Goal: Feedback & Contribution: Contribute content

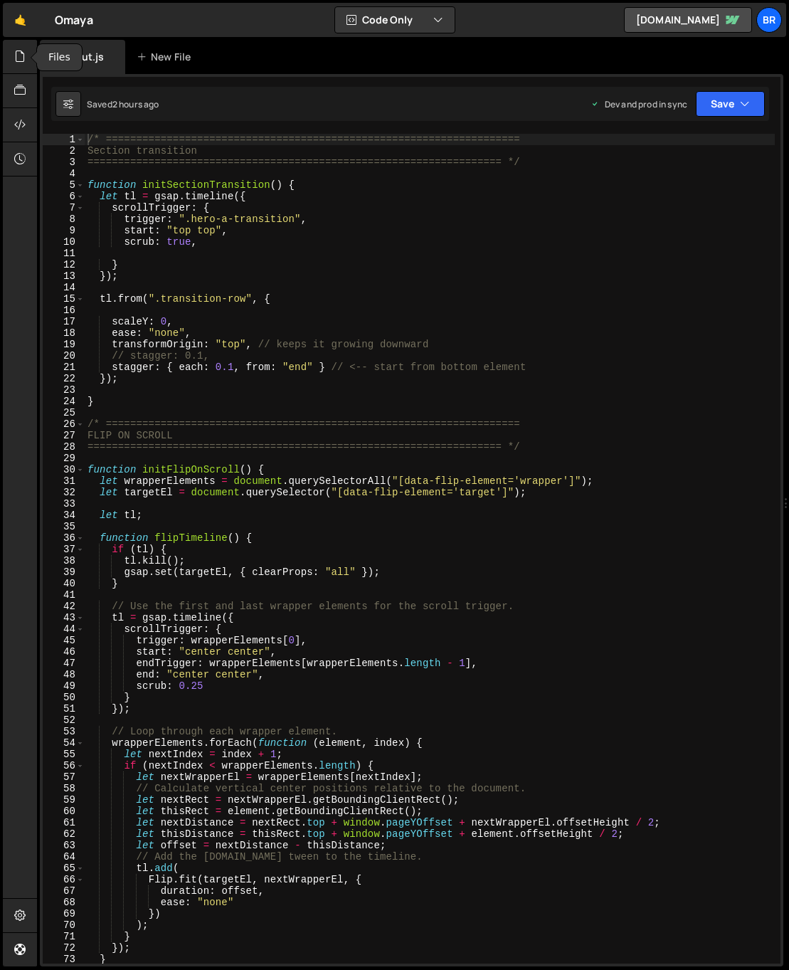
drag, startPoint x: 0, startPoint y: 0, endPoint x: 5, endPoint y: 267, distance: 267.5
click at [24, 58] on icon at bounding box center [19, 56] width 11 height 16
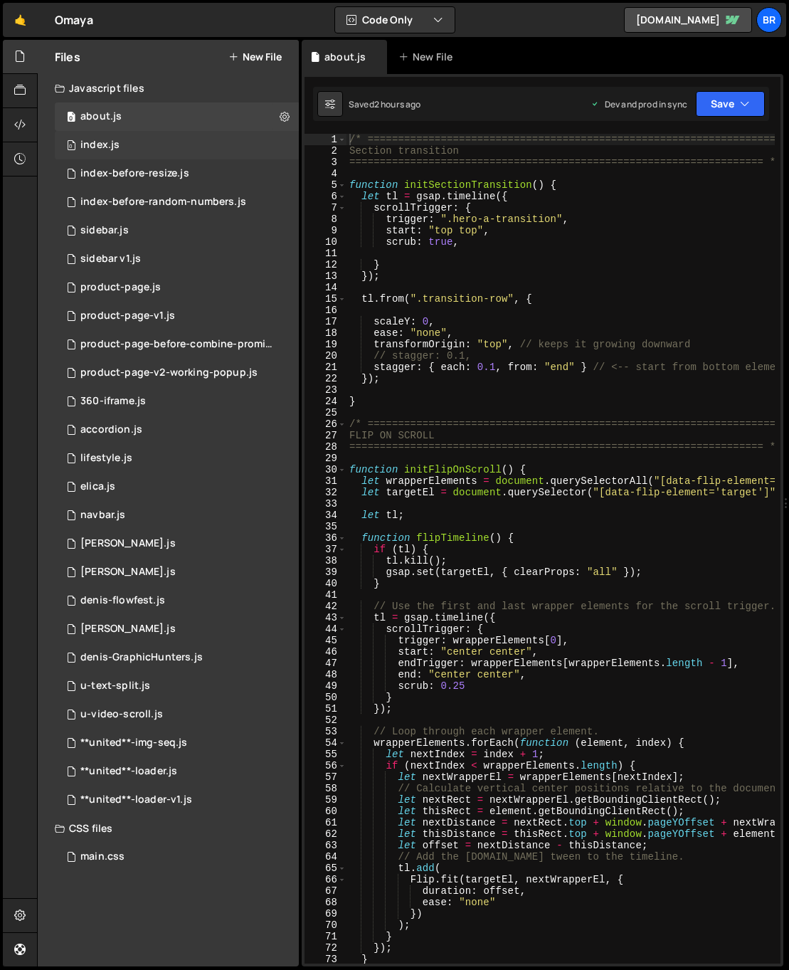
click at [110, 140] on div "index.js" at bounding box center [99, 145] width 39 height 13
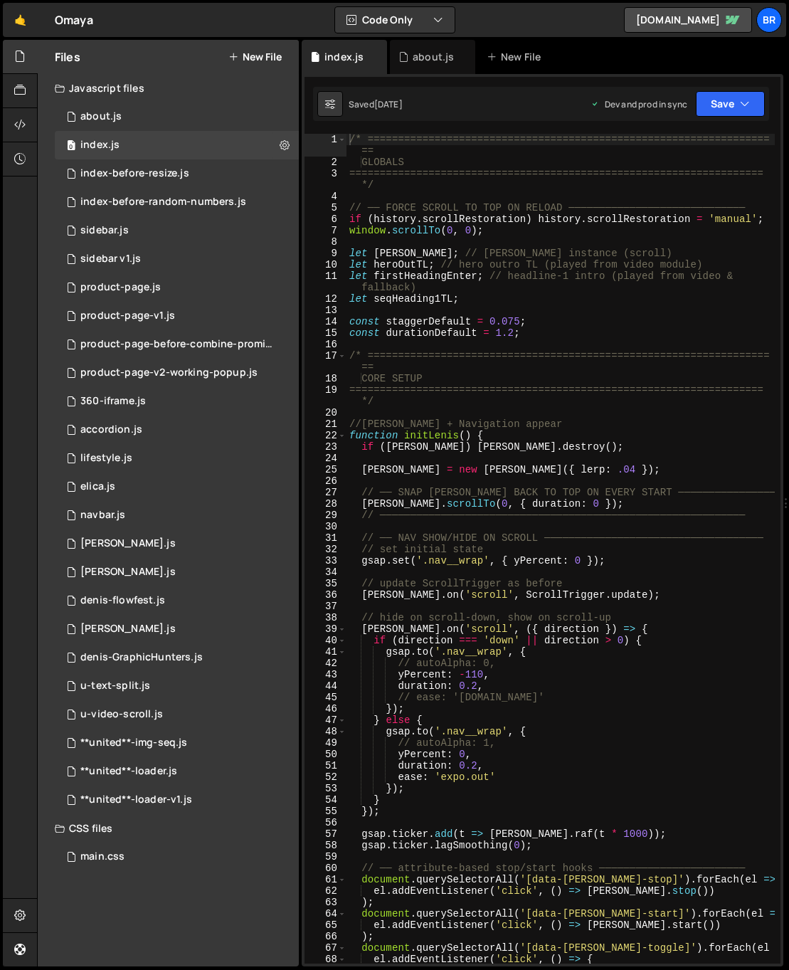
click at [549, 393] on div "/* ================================================================== == GLOBAL…" at bounding box center [560, 566] width 428 height 864
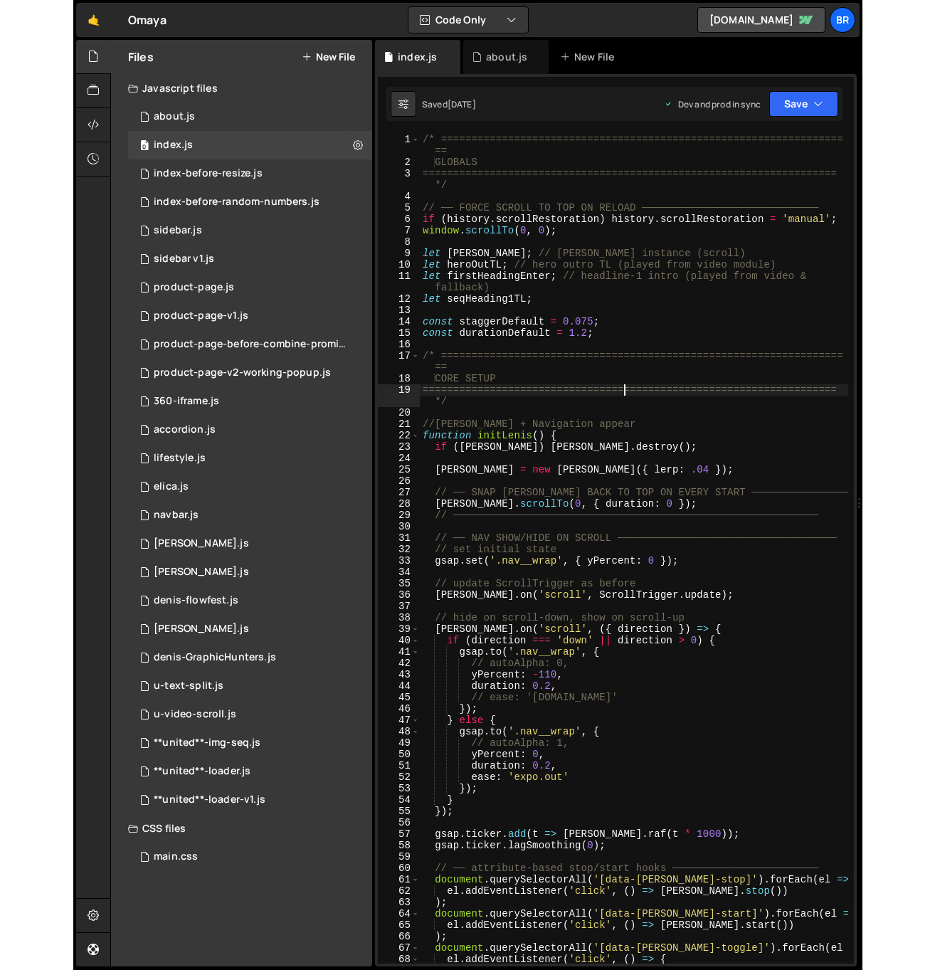
scroll to position [3445, 0]
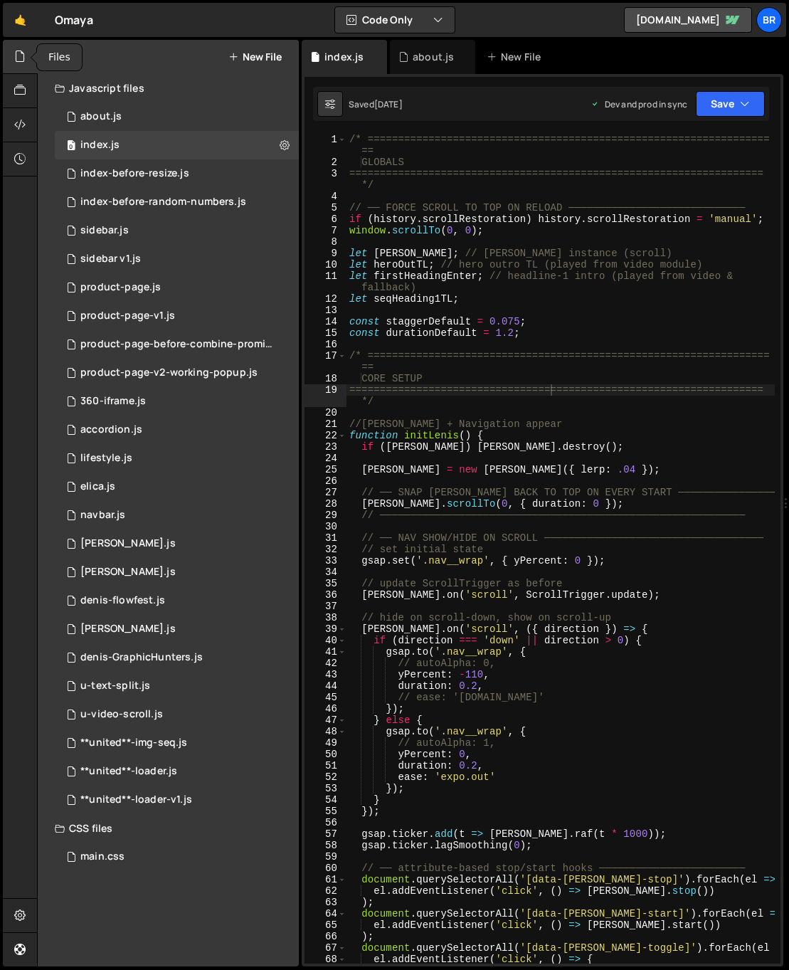
click at [23, 48] on icon at bounding box center [19, 56] width 11 height 16
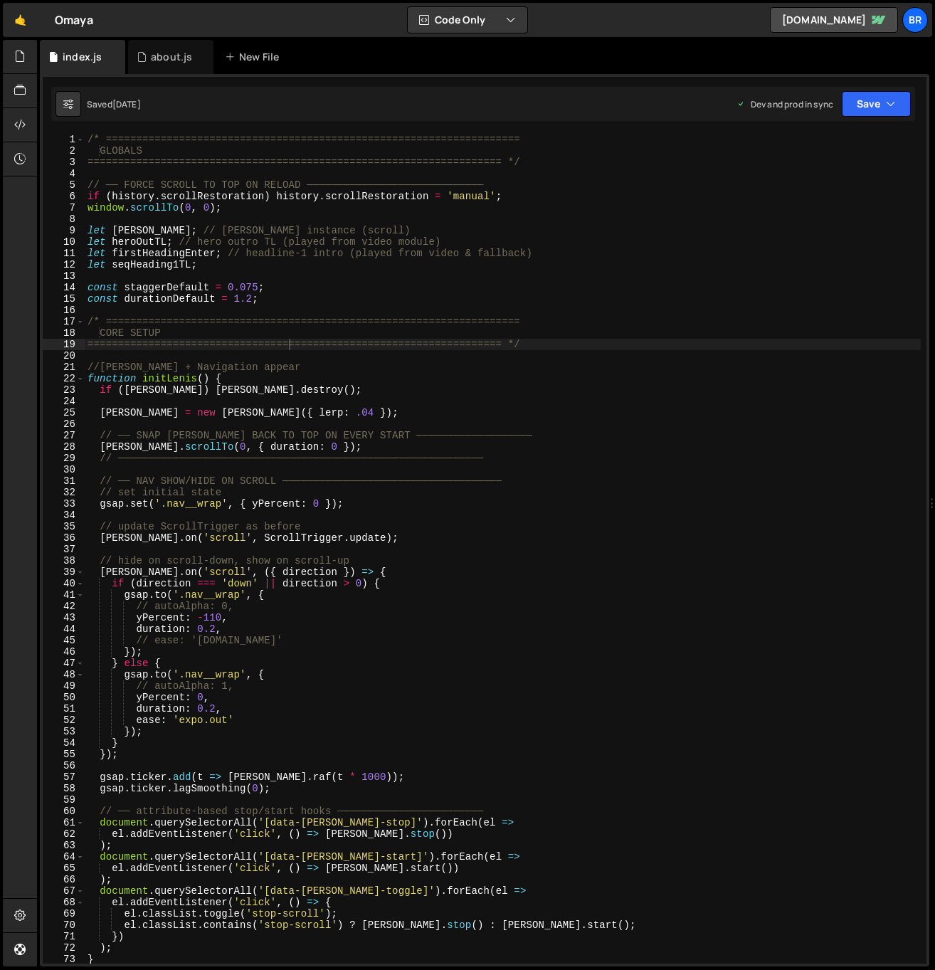
type textarea "duration: 0.2,"
click at [457, 631] on div "/* ==================================================================== GLOBALS…" at bounding box center [503, 560] width 836 height 852
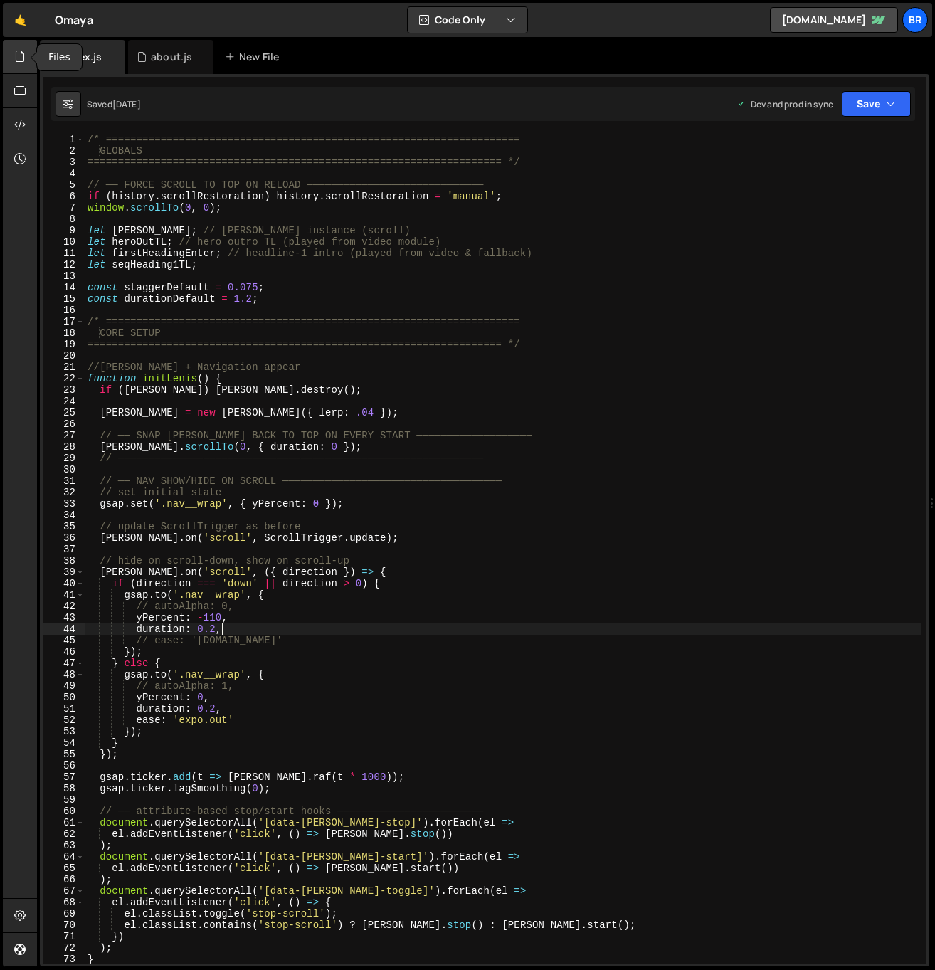
click at [23, 58] on icon at bounding box center [19, 56] width 11 height 16
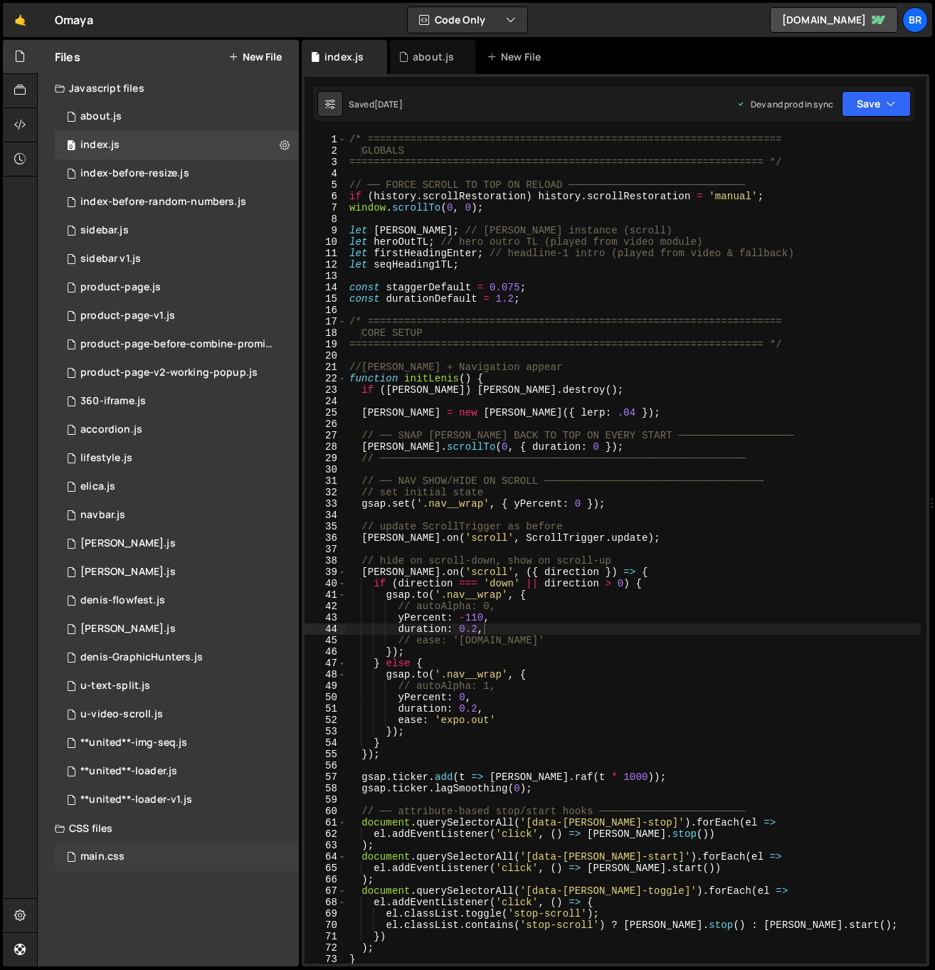
click at [125, 859] on div "main.css 0" at bounding box center [177, 856] width 244 height 28
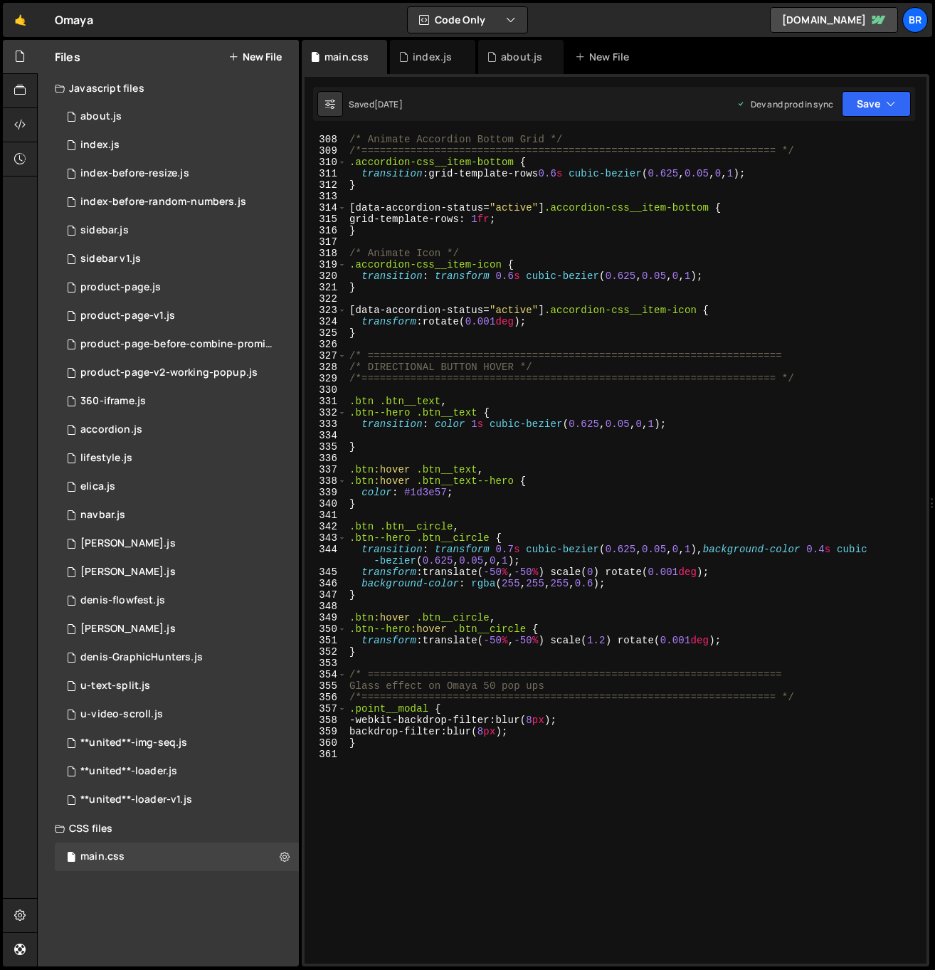
scroll to position [3768, 0]
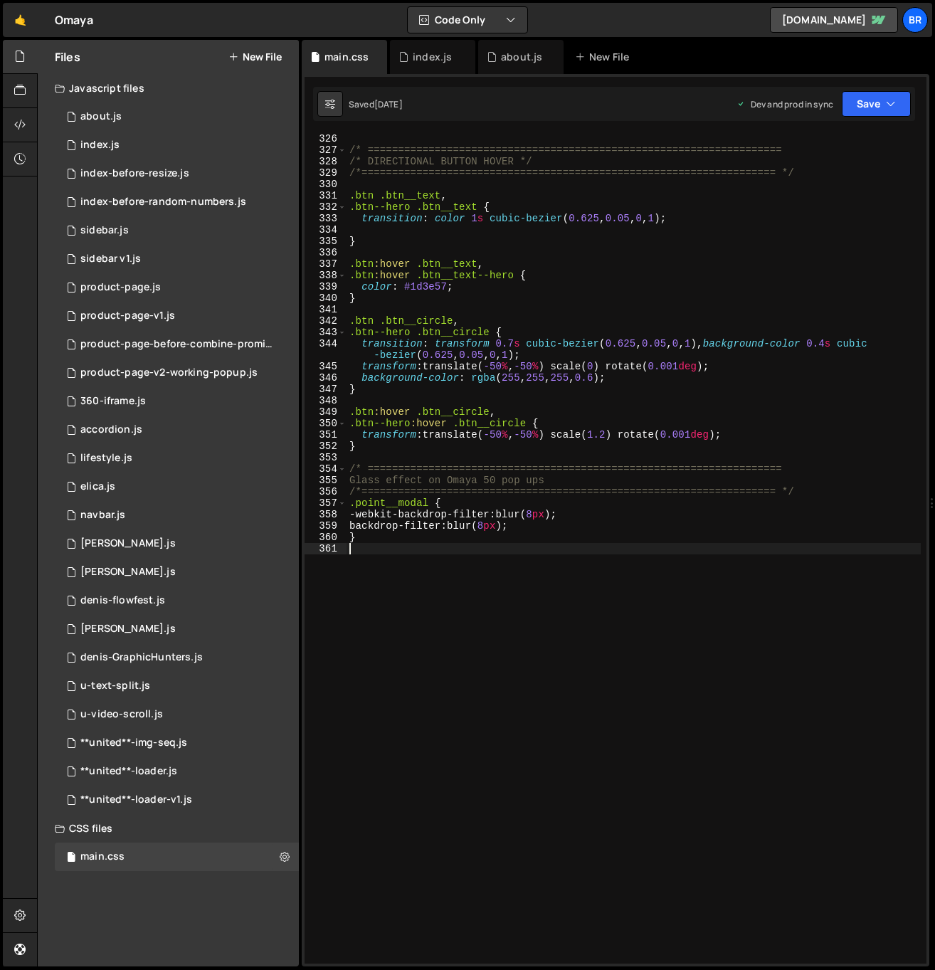
click at [571, 775] on div "/* ==================================================================== /* DIRE…" at bounding box center [633, 559] width 574 height 852
paste textarea "}"
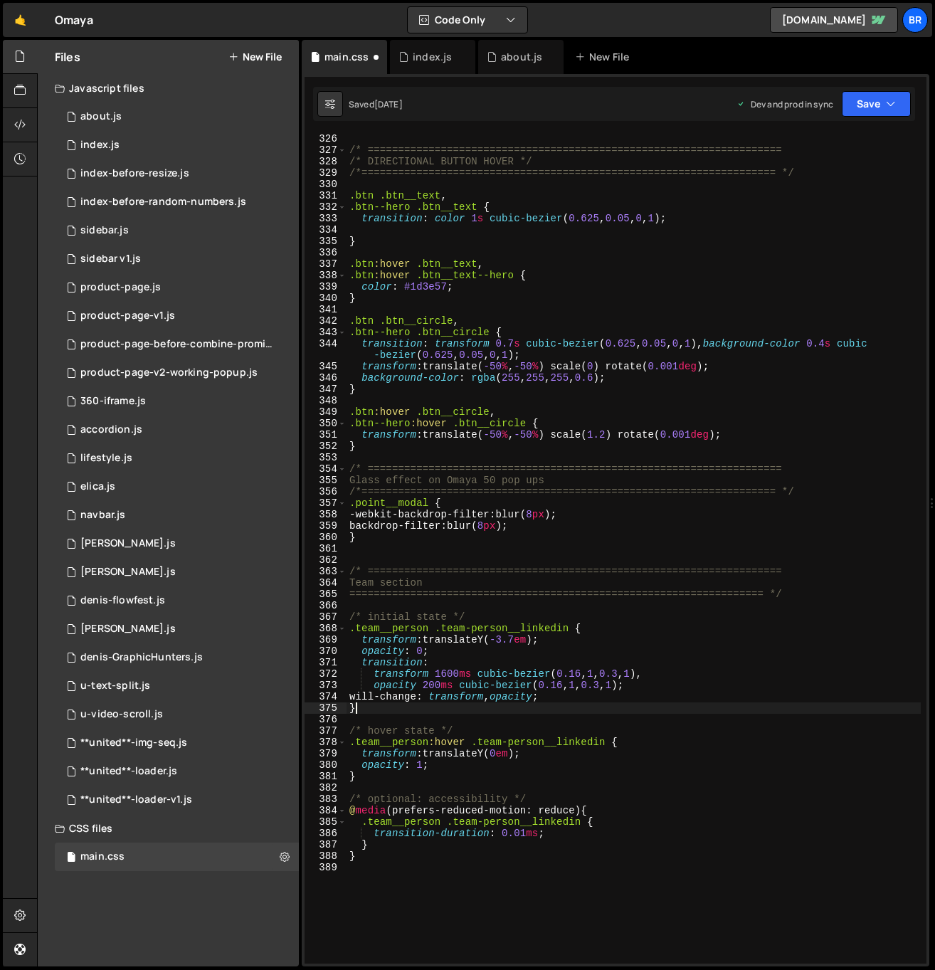
click at [788, 707] on div "/* ==================================================================== /* DIRE…" at bounding box center [633, 559] width 574 height 852
click at [23, 55] on icon at bounding box center [19, 56] width 11 height 16
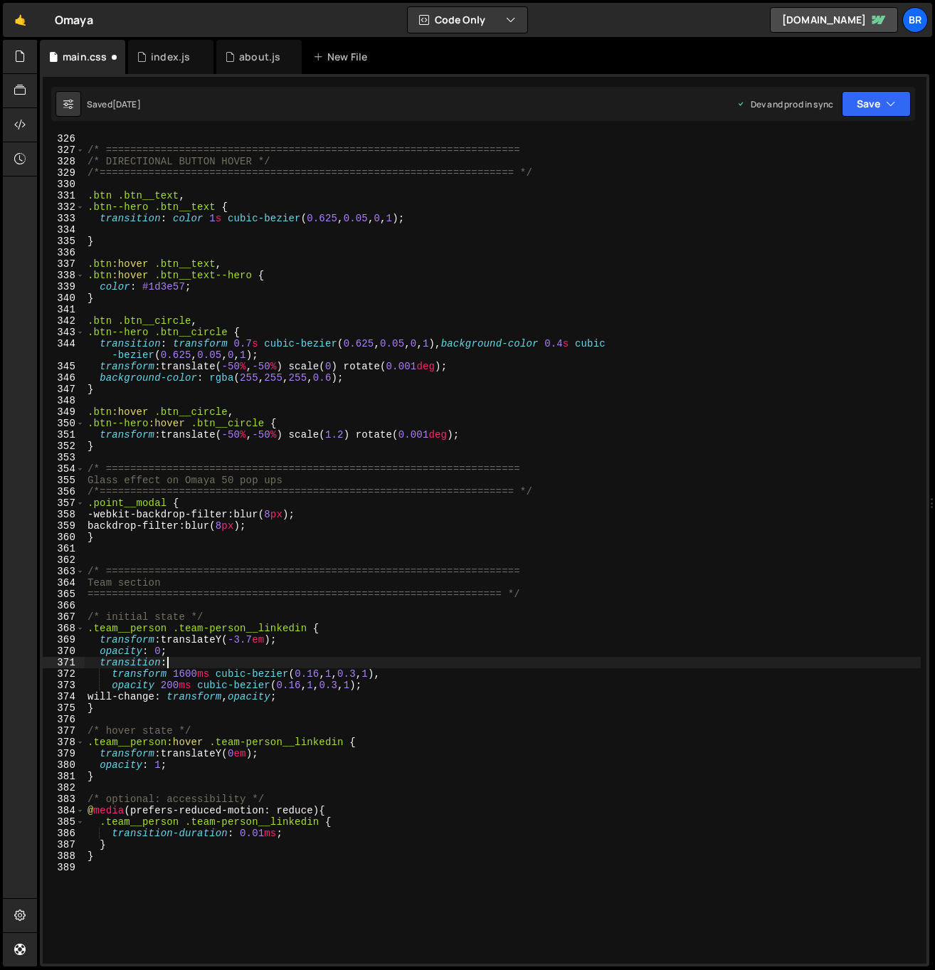
click at [300, 664] on div "/* ==================================================================== /* DIRE…" at bounding box center [503, 559] width 836 height 852
click at [276, 656] on div "/* ==================================================================== /* DIRE…" at bounding box center [503, 559] width 836 height 852
type textarea "}"
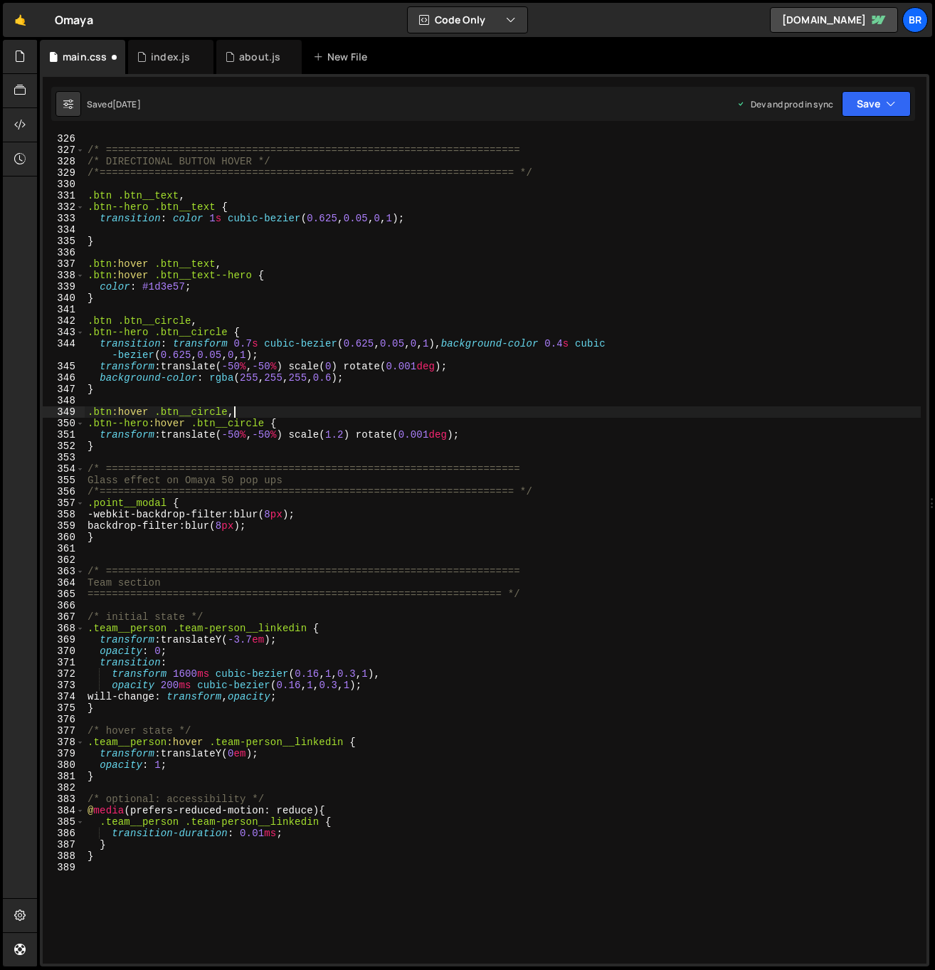
click at [373, 406] on div "/* ==================================================================== /* DIRE…" at bounding box center [503, 559] width 836 height 852
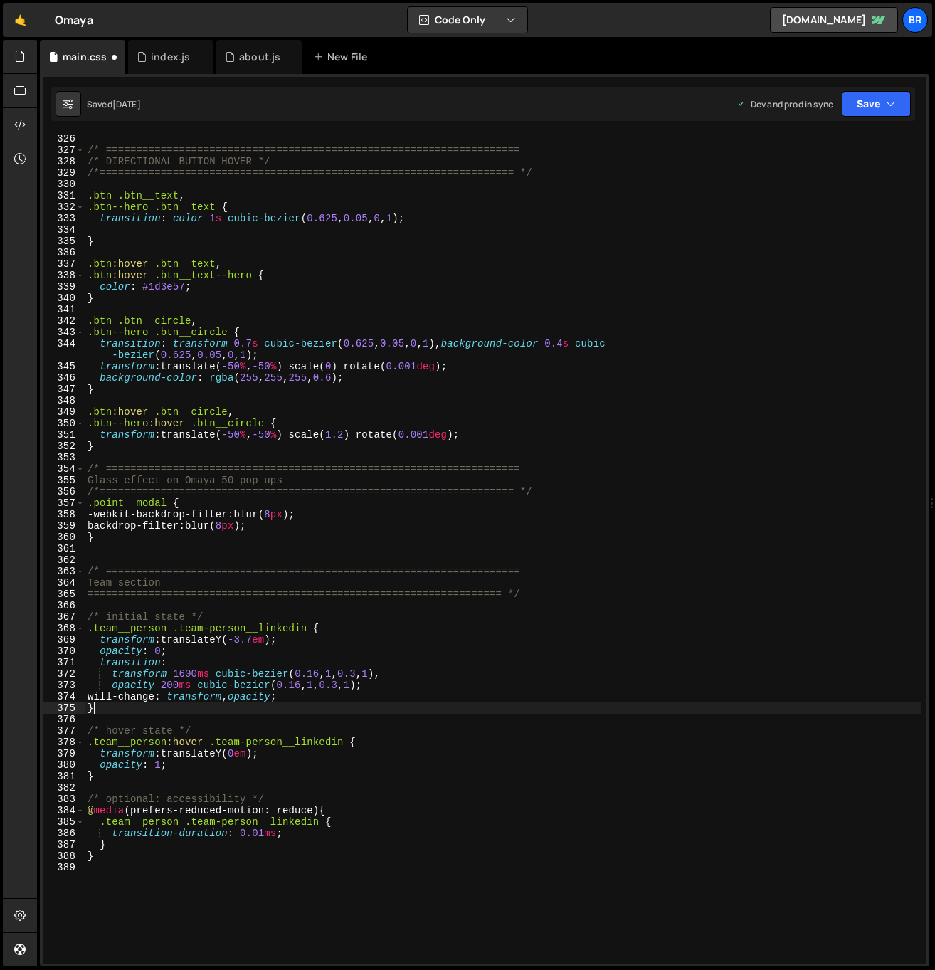
click at [415, 705] on div "/* ==================================================================== /* DIRE…" at bounding box center [503, 559] width 836 height 852
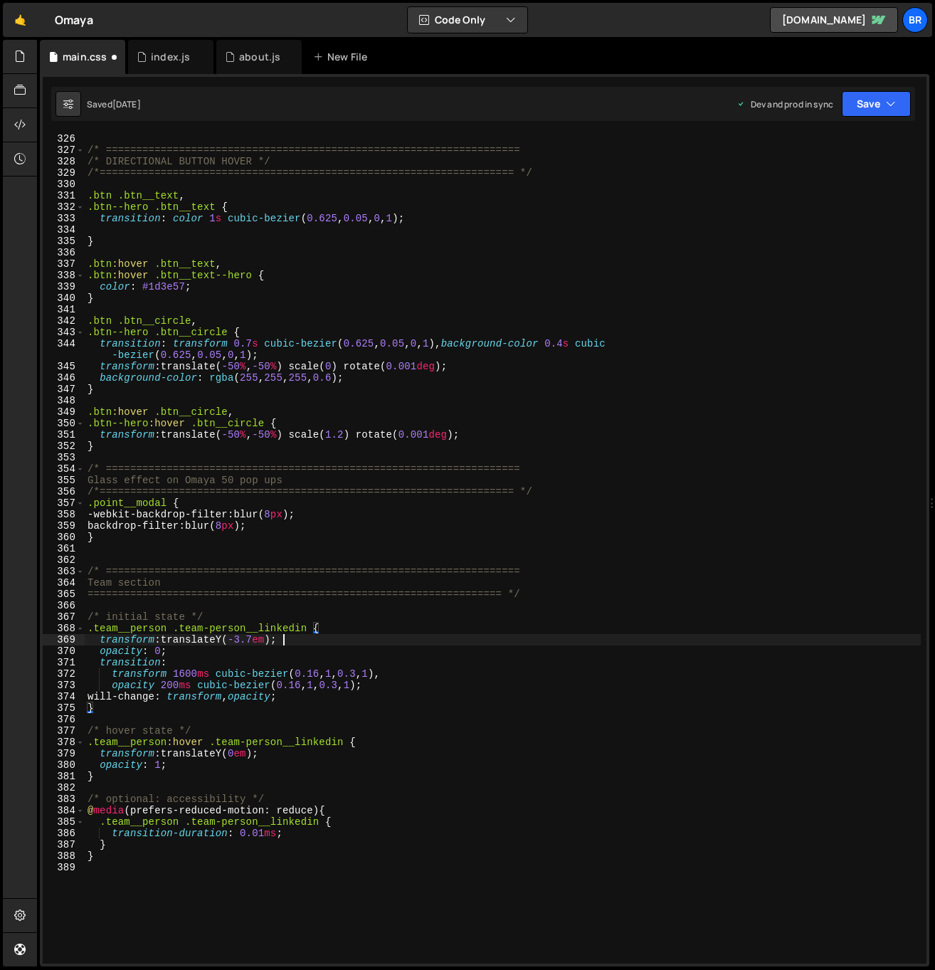
click at [318, 641] on div "/* ==================================================================== /* DIRE…" at bounding box center [503, 559] width 836 height 852
drag, startPoint x: 166, startPoint y: 629, endPoint x: 96, endPoint y: 627, distance: 69.7
click at [96, 627] on div "/* ==================================================================== /* DIRE…" at bounding box center [503, 559] width 836 height 852
paste textarea "member"
drag, startPoint x: 144, startPoint y: 628, endPoint x: 269, endPoint y: 623, distance: 125.3
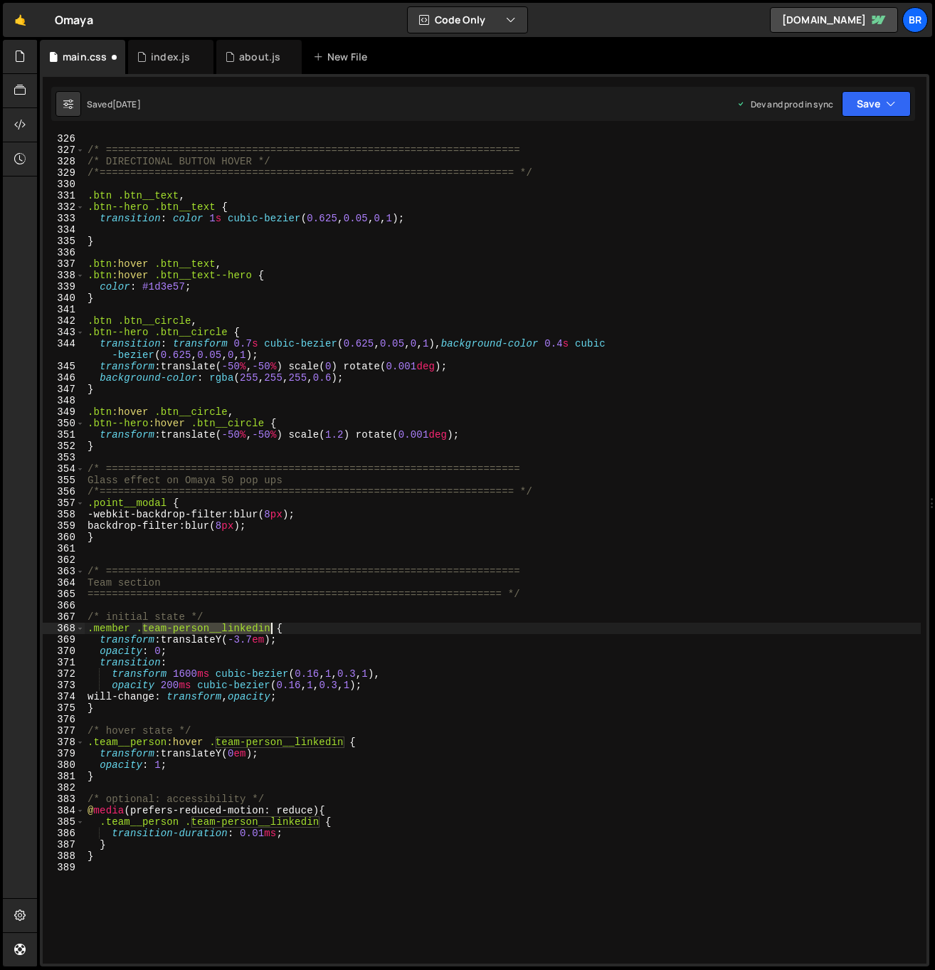
click at [269, 623] on div "/* ==================================================================== /* DIRE…" at bounding box center [503, 559] width 836 height 852
paste textarea "member__details"
click at [242, 642] on div "/* ==================================================================== /* DIRE…" at bounding box center [503, 559] width 836 height 852
drag, startPoint x: 238, startPoint y: 626, endPoint x: 86, endPoint y: 627, distance: 151.5
click at [86, 627] on div "/* ==================================================================== /* DIRE…" at bounding box center [503, 559] width 836 height 852
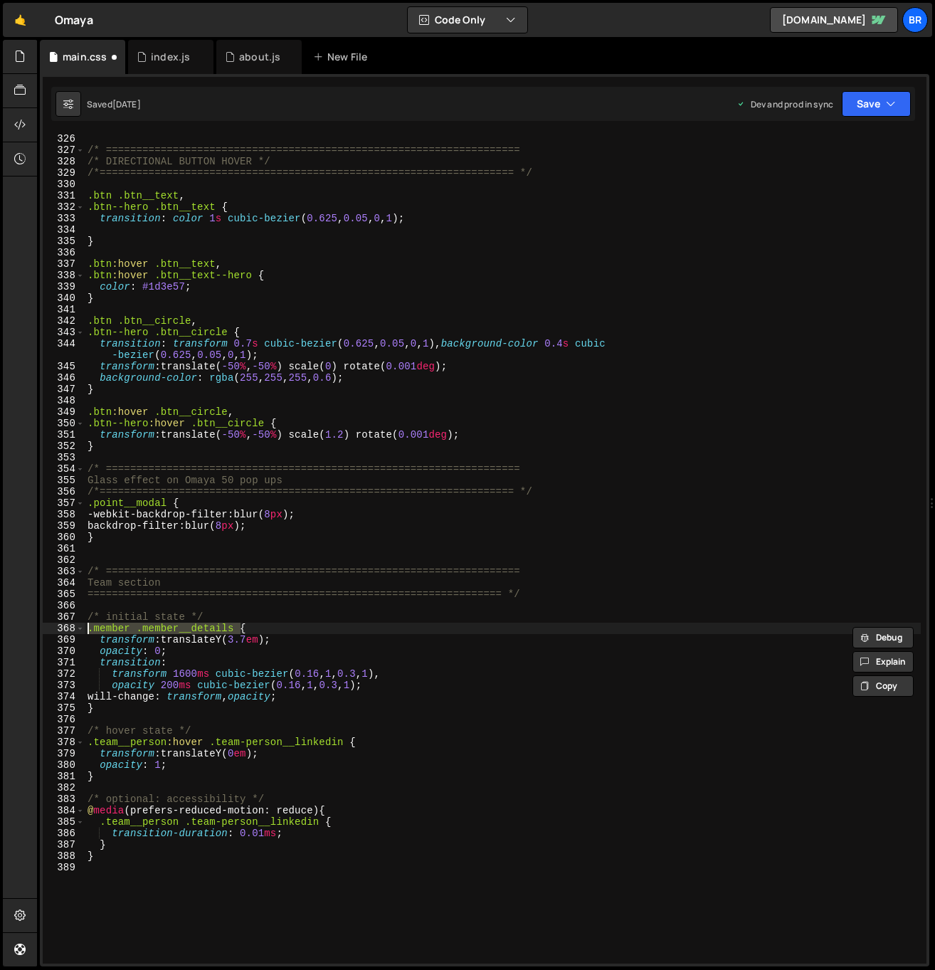
click at [196, 667] on div "/* ==================================================================== /* DIRE…" at bounding box center [503, 559] width 836 height 852
drag, startPoint x: 129, startPoint y: 627, endPoint x: 95, endPoint y: 627, distance: 34.9
click at [95, 627] on div "/* ==================================================================== /* DIRE…" at bounding box center [503, 559] width 836 height 852
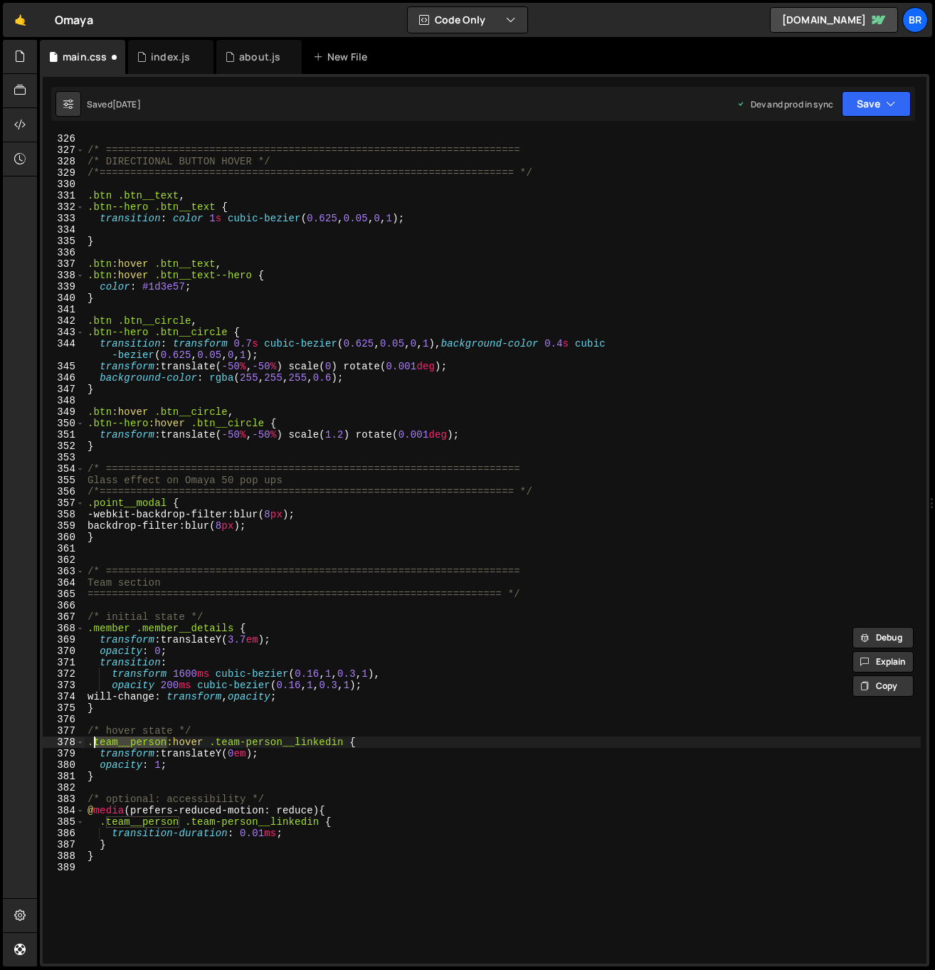
drag, startPoint x: 166, startPoint y: 741, endPoint x: 94, endPoint y: 743, distance: 71.9
click at [94, 743] on div "/* ==================================================================== /* DIRE…" at bounding box center [503, 559] width 836 height 852
paste textarea "member"
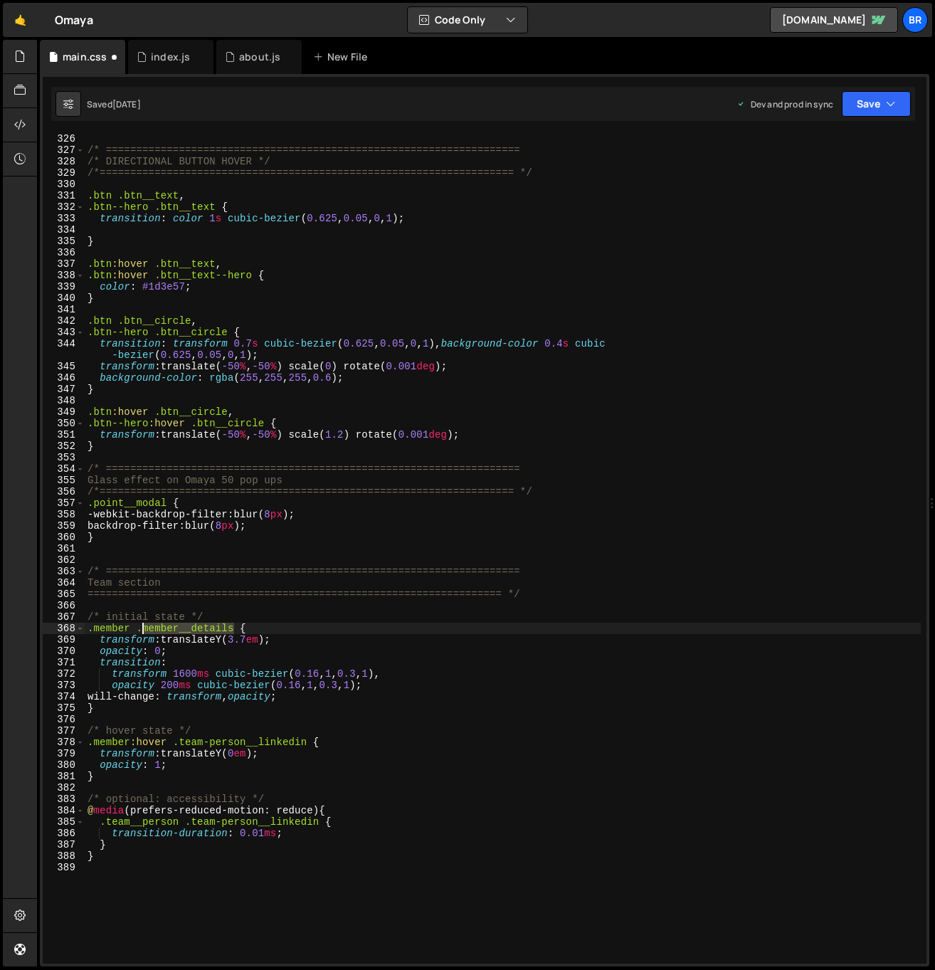
drag, startPoint x: 230, startPoint y: 629, endPoint x: 149, endPoint y: 632, distance: 81.2
click at [144, 631] on div "/* ==================================================================== /* DIRE…" at bounding box center [503, 559] width 836 height 852
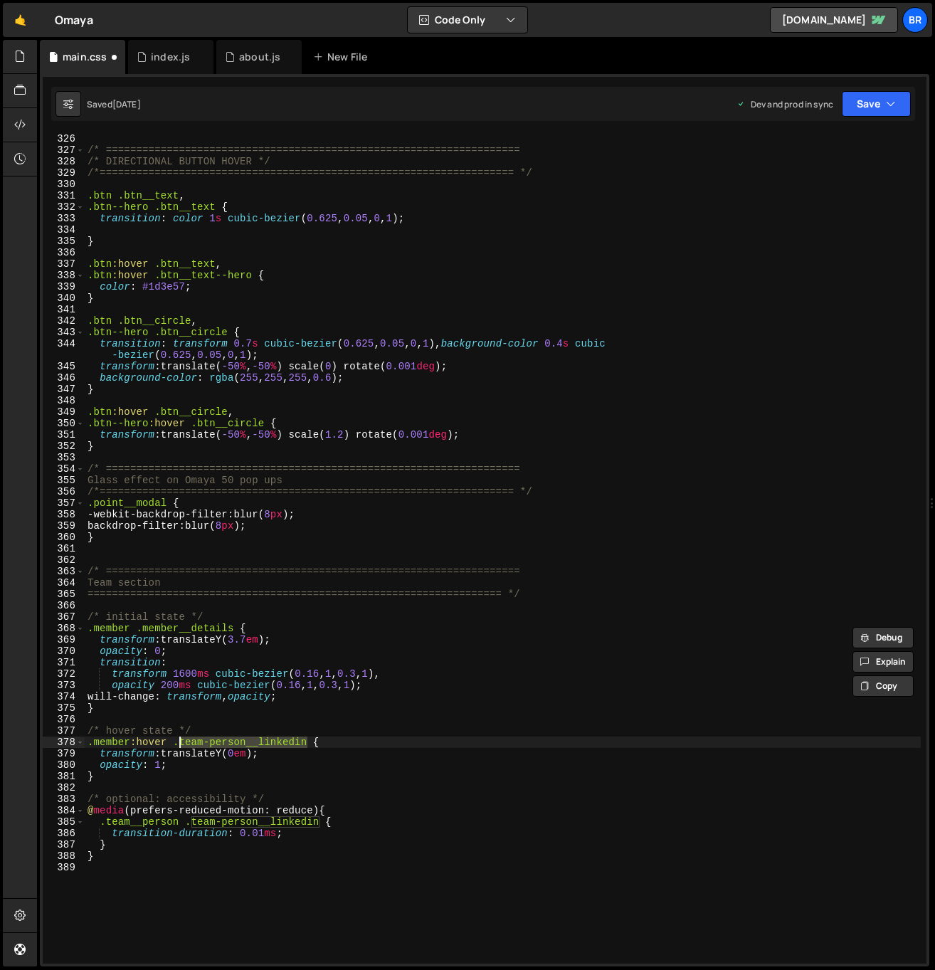
drag, startPoint x: 307, startPoint y: 743, endPoint x: 179, endPoint y: 744, distance: 128.1
click at [179, 744] on div "/* ==================================================================== /* DIRE…" at bounding box center [503, 559] width 836 height 852
paste textarea "member__details"
click at [279, 760] on div "/* ==================================================================== /* DIRE…" at bounding box center [503, 559] width 836 height 852
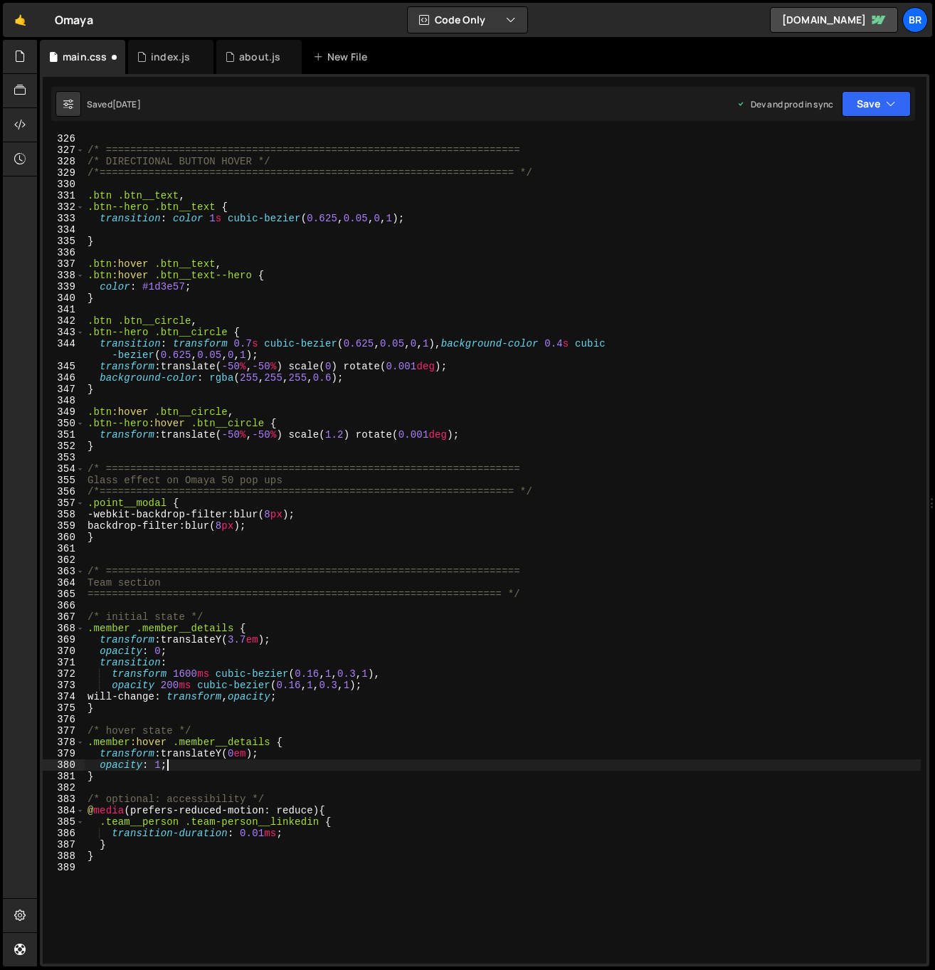
click at [215, 771] on div "/* ==================================================================== /* DIRE…" at bounding box center [503, 559] width 836 height 852
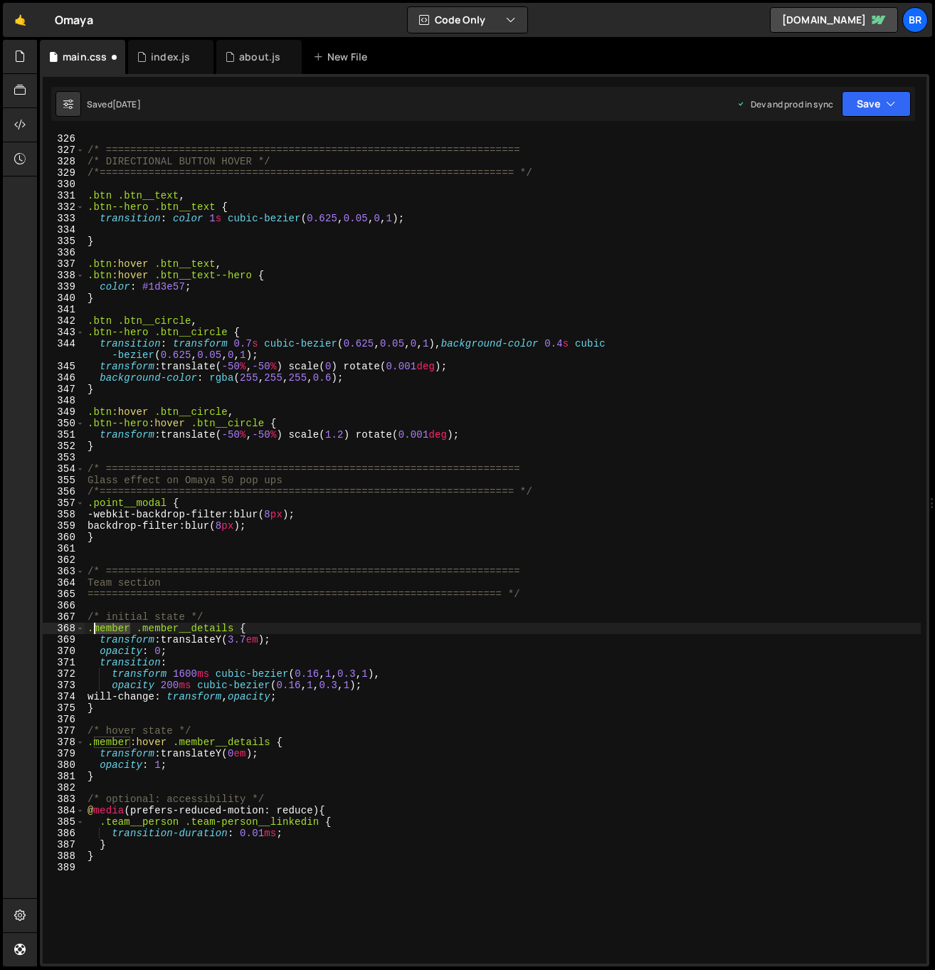
drag, startPoint x: 130, startPoint y: 629, endPoint x: 95, endPoint y: 630, distance: 34.9
click at [95, 630] on div "/* ==================================================================== /* DIRE…" at bounding box center [503, 559] width 836 height 852
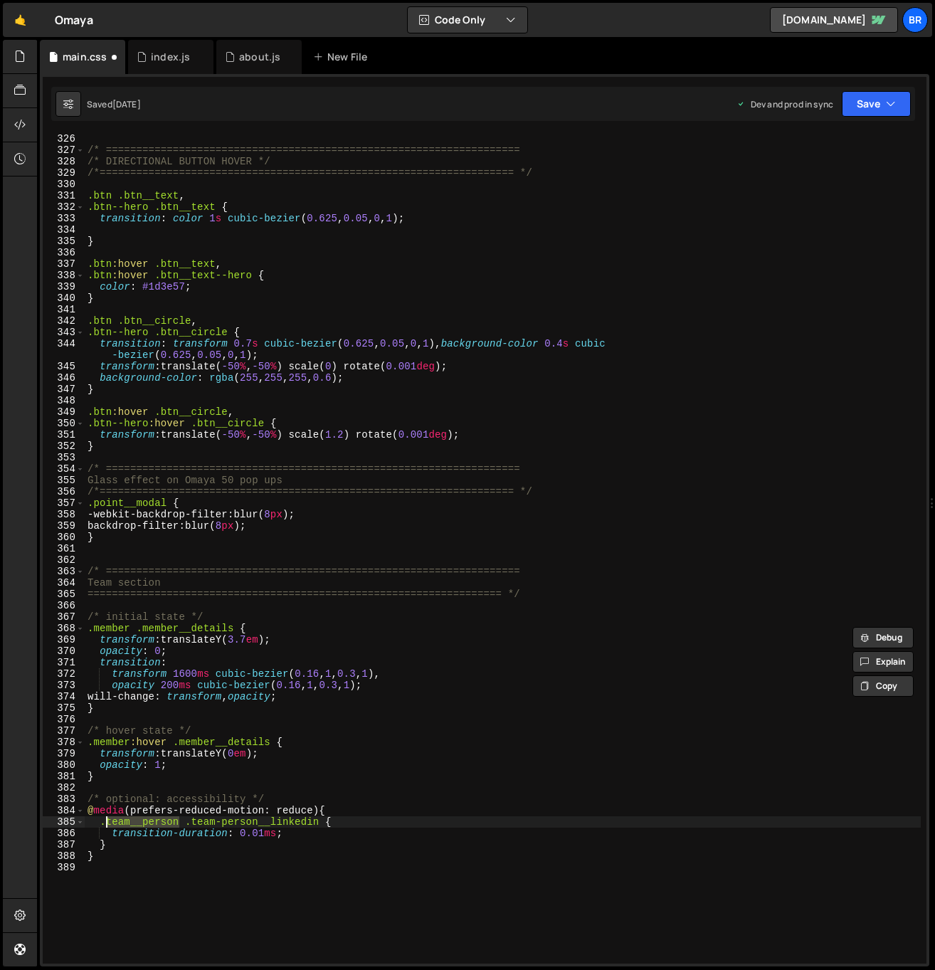
drag, startPoint x: 151, startPoint y: 822, endPoint x: 107, endPoint y: 822, distance: 43.4
click at [107, 822] on div "/* ==================================================================== /* DIRE…" at bounding box center [503, 559] width 836 height 852
paste textarea "member"
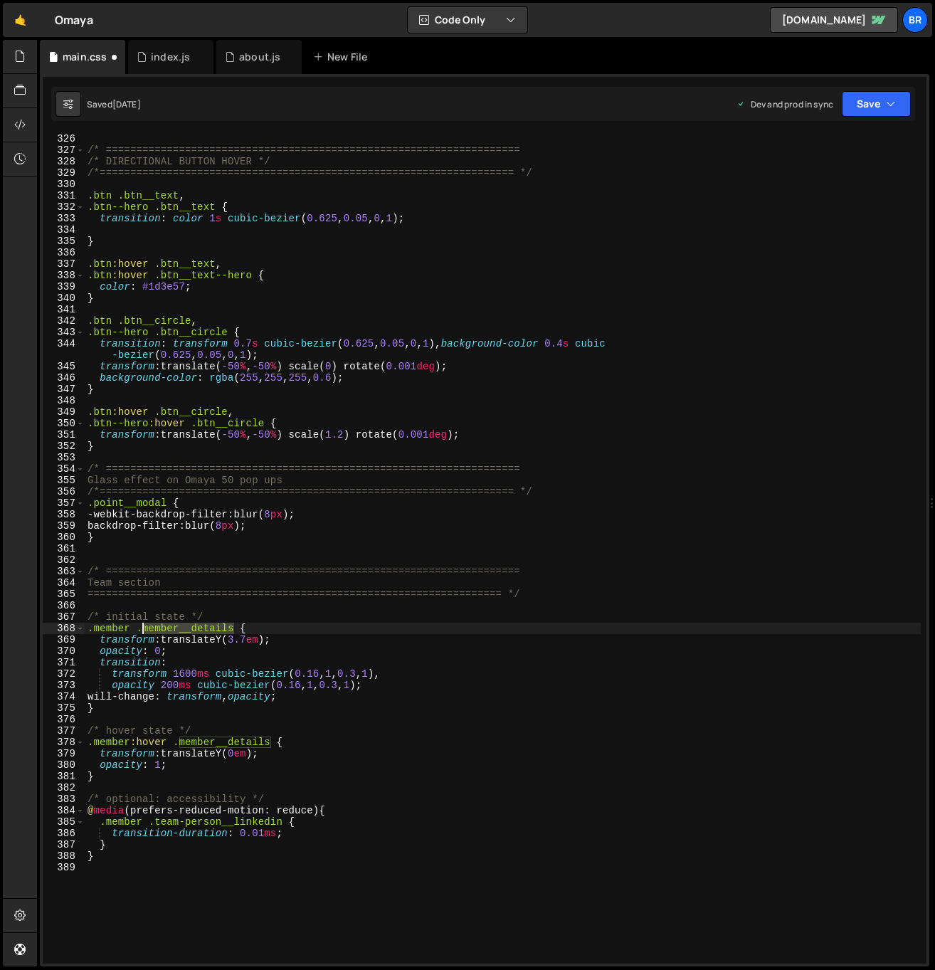
drag, startPoint x: 233, startPoint y: 628, endPoint x: 142, endPoint y: 633, distance: 90.5
click at [142, 633] on div "/* ==================================================================== /* DIRE…" at bounding box center [503, 559] width 836 height 852
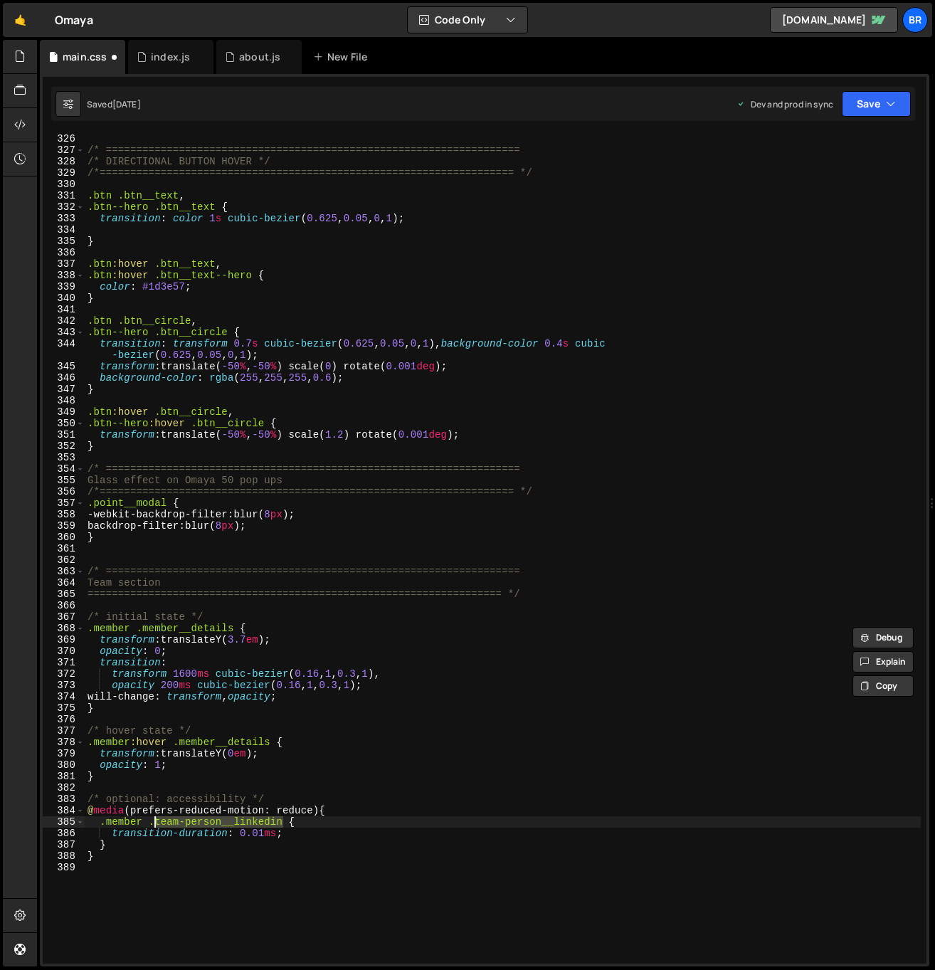
drag, startPoint x: 285, startPoint y: 821, endPoint x: 158, endPoint y: 824, distance: 127.4
click at [155, 824] on div "/* ==================================================================== /* DIRE…" at bounding box center [503, 559] width 836 height 852
paste textarea "member__details"
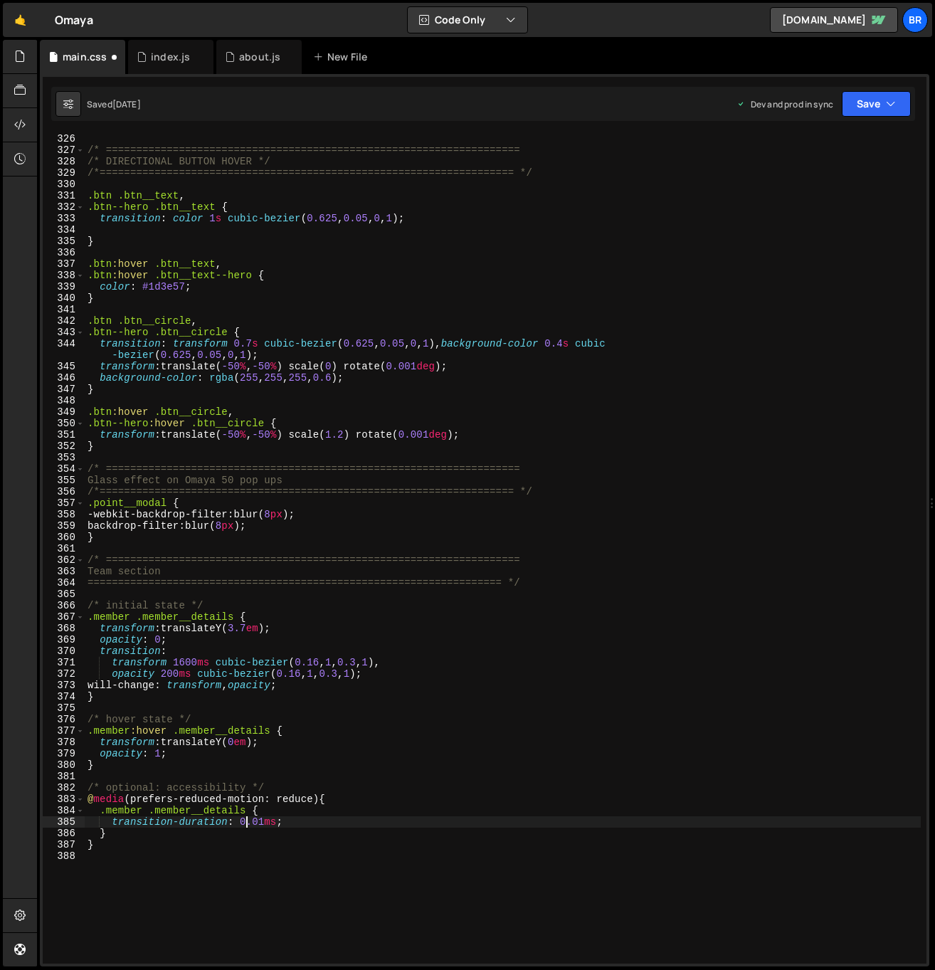
type textarea "transition-duration: 0.01ms;"
click at [162, 64] on div "index.js" at bounding box center [170, 57] width 85 height 34
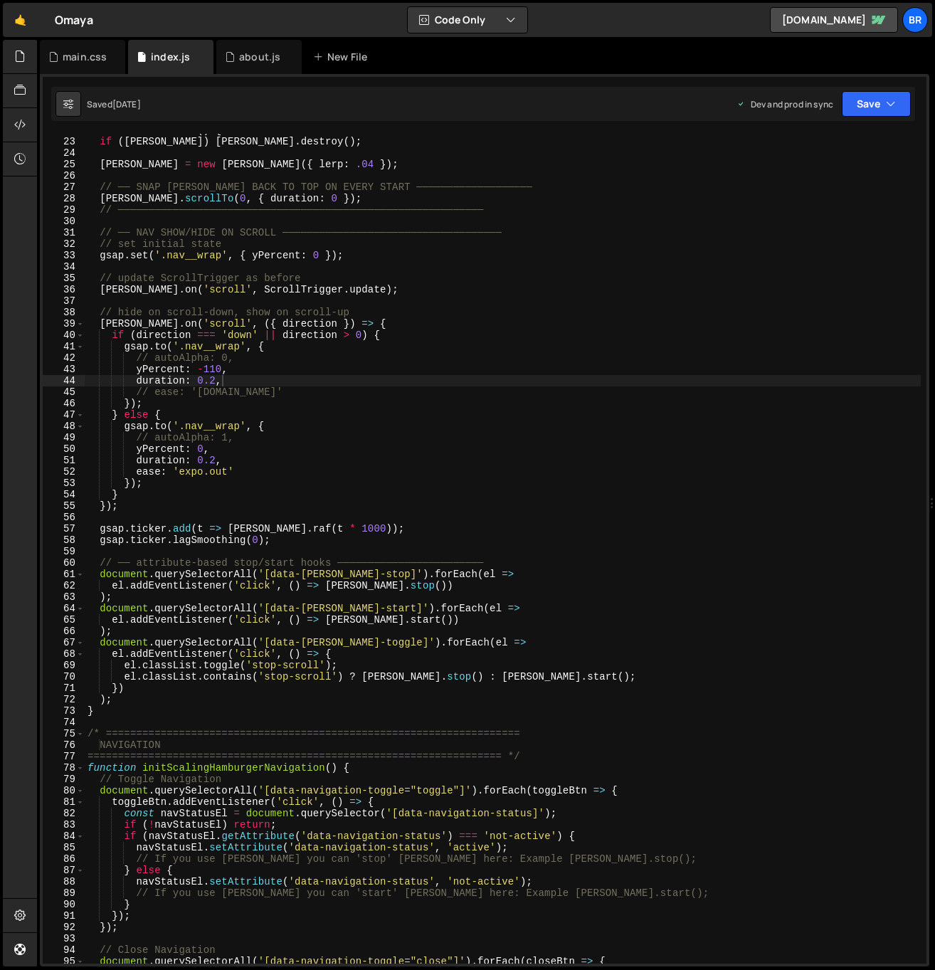
scroll to position [248, 0]
click at [456, 519] on div "function initLenis ( ) { if ( [PERSON_NAME] ) [PERSON_NAME] . destroy ( ) ; [PE…" at bounding box center [503, 550] width 836 height 852
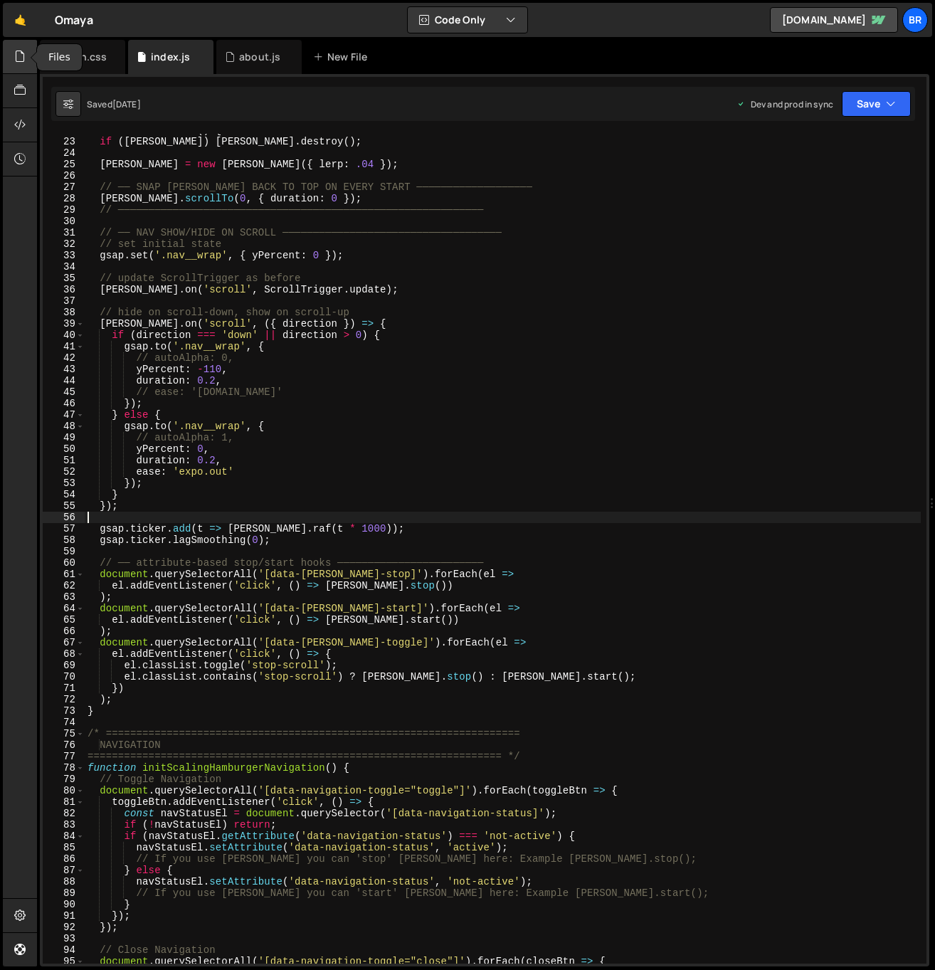
click at [26, 65] on div at bounding box center [20, 57] width 35 height 34
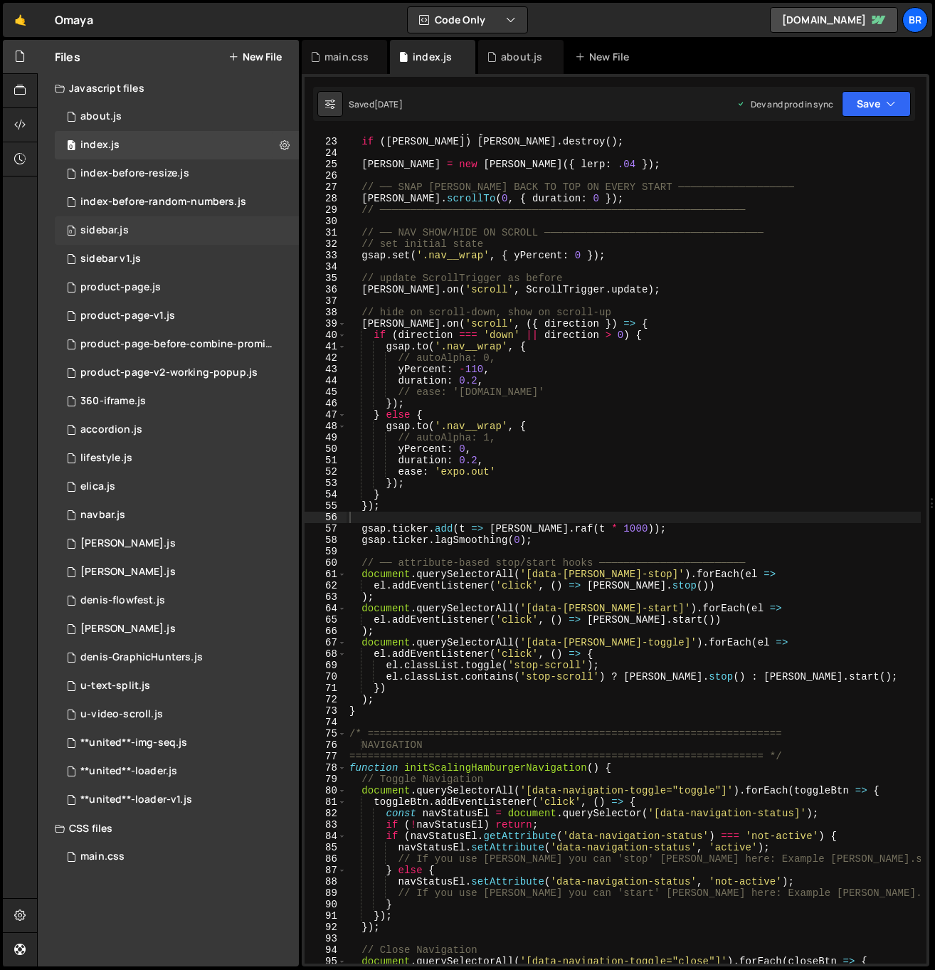
click at [162, 230] on div "0 sidebar.js 0" at bounding box center [177, 230] width 244 height 28
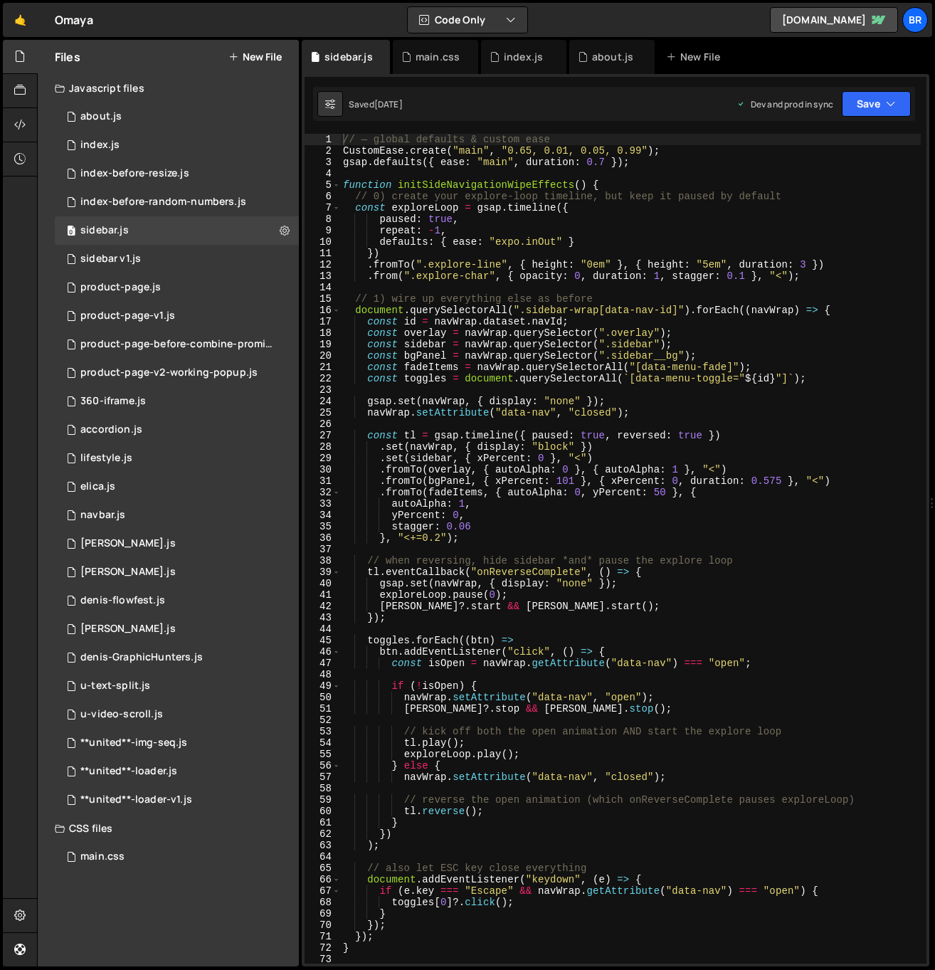
scroll to position [531, 0]
type textarea "})"
click at [684, 255] on div "// — global defaults & custom ease CustomEase . create ( "main" , "0.65, 0.01, …" at bounding box center [630, 560] width 580 height 852
click at [152, 293] on div "product-page.js" at bounding box center [120, 287] width 80 height 13
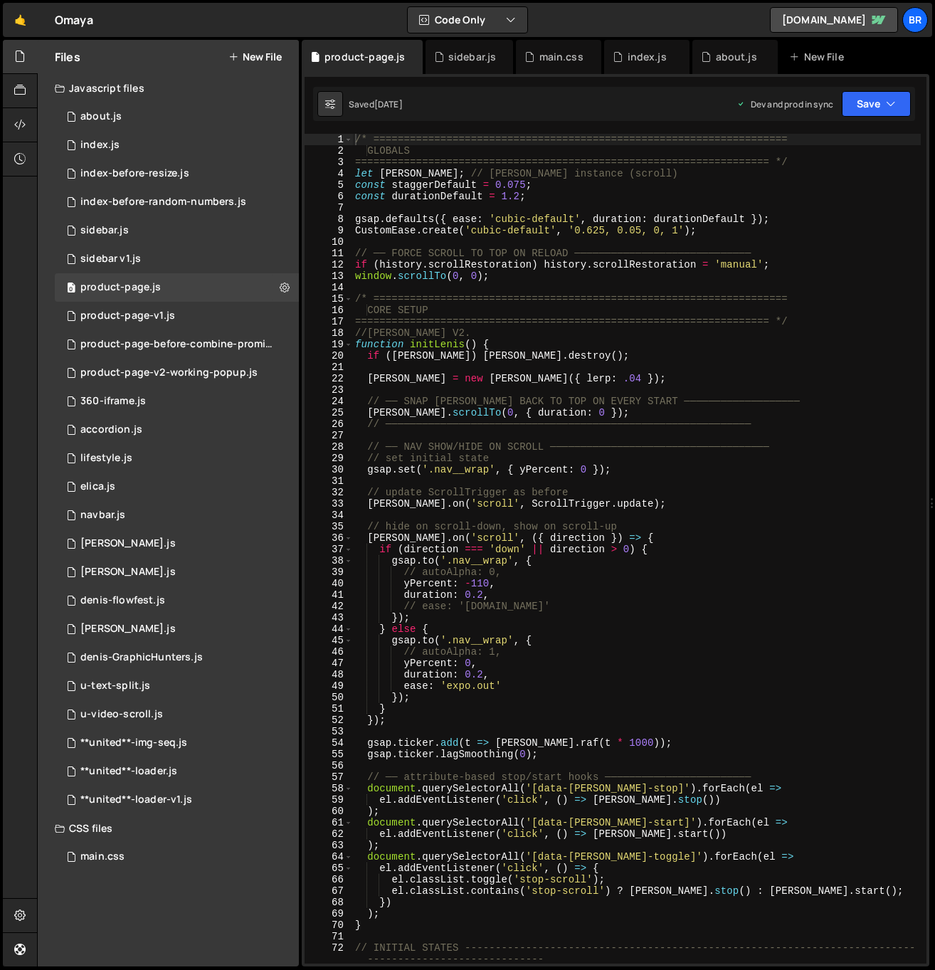
scroll to position [0, 0]
type textarea "window.scrollTo(0, 0);"
click at [544, 271] on div "/* ==================================================================== GLOBALS…" at bounding box center [636, 560] width 568 height 852
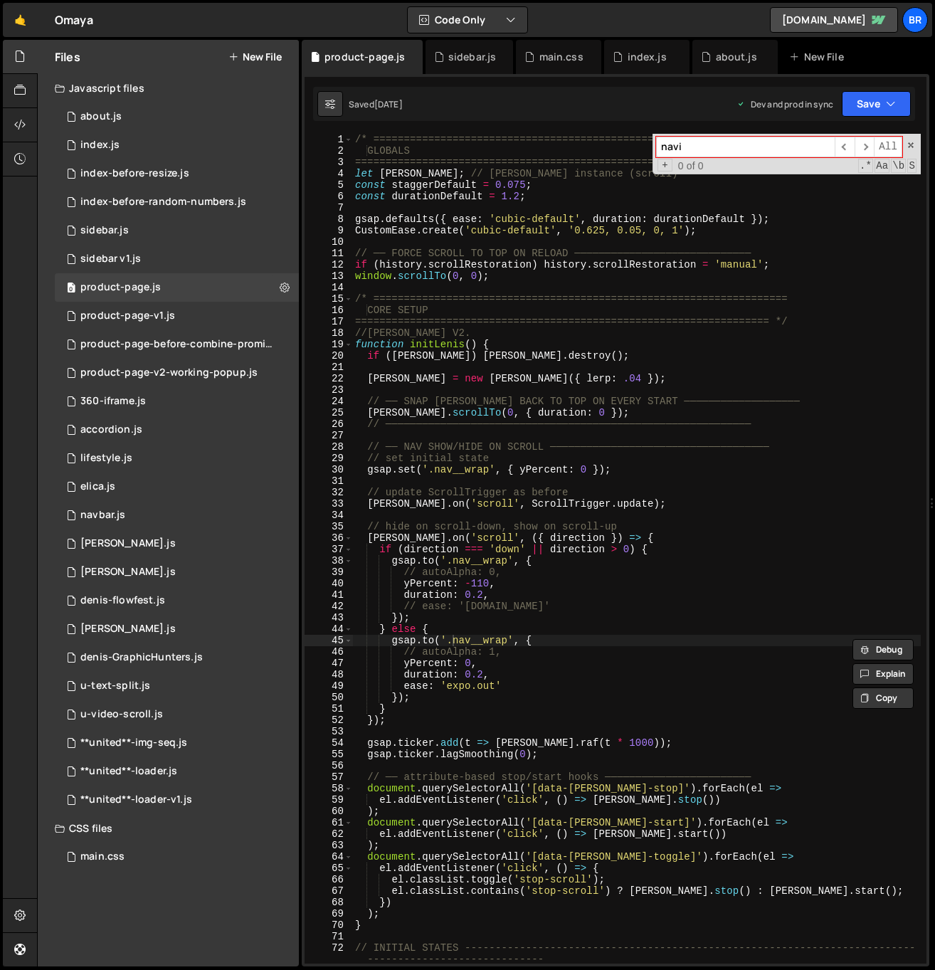
type input "navig"
type textarea "// ────────────────────────────────────────────────────────────"
click at [541, 419] on div "/* ==================================================================== GLOBALS…" at bounding box center [636, 560] width 568 height 852
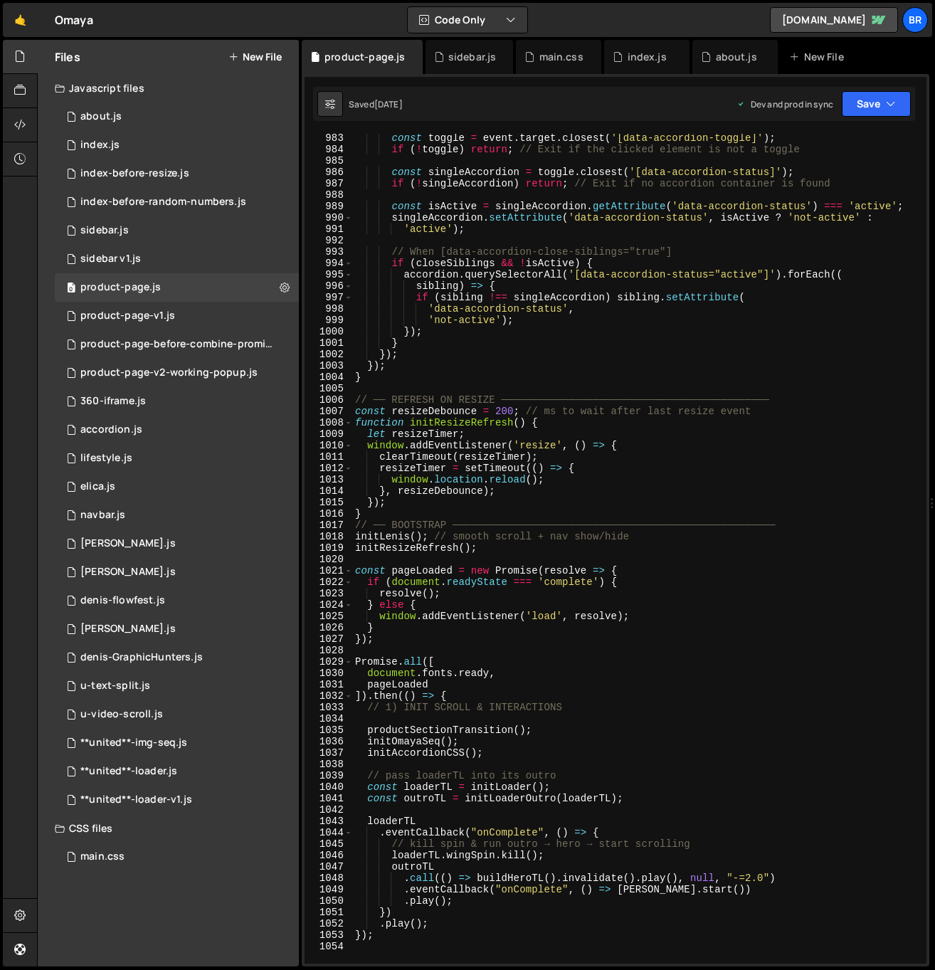
scroll to position [11383, 0]
click at [127, 119] on div "0 about.js 0" at bounding box center [177, 116] width 244 height 28
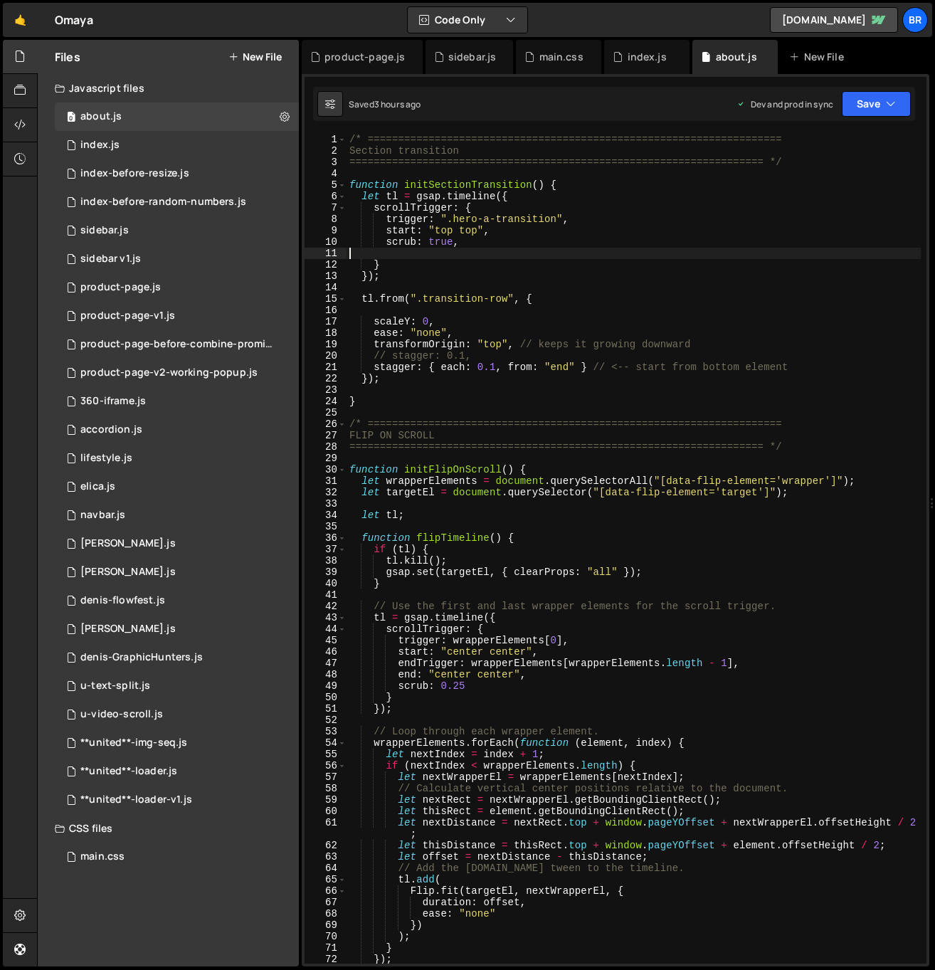
click at [674, 251] on div "/* ==================================================================== Section…" at bounding box center [633, 560] width 574 height 852
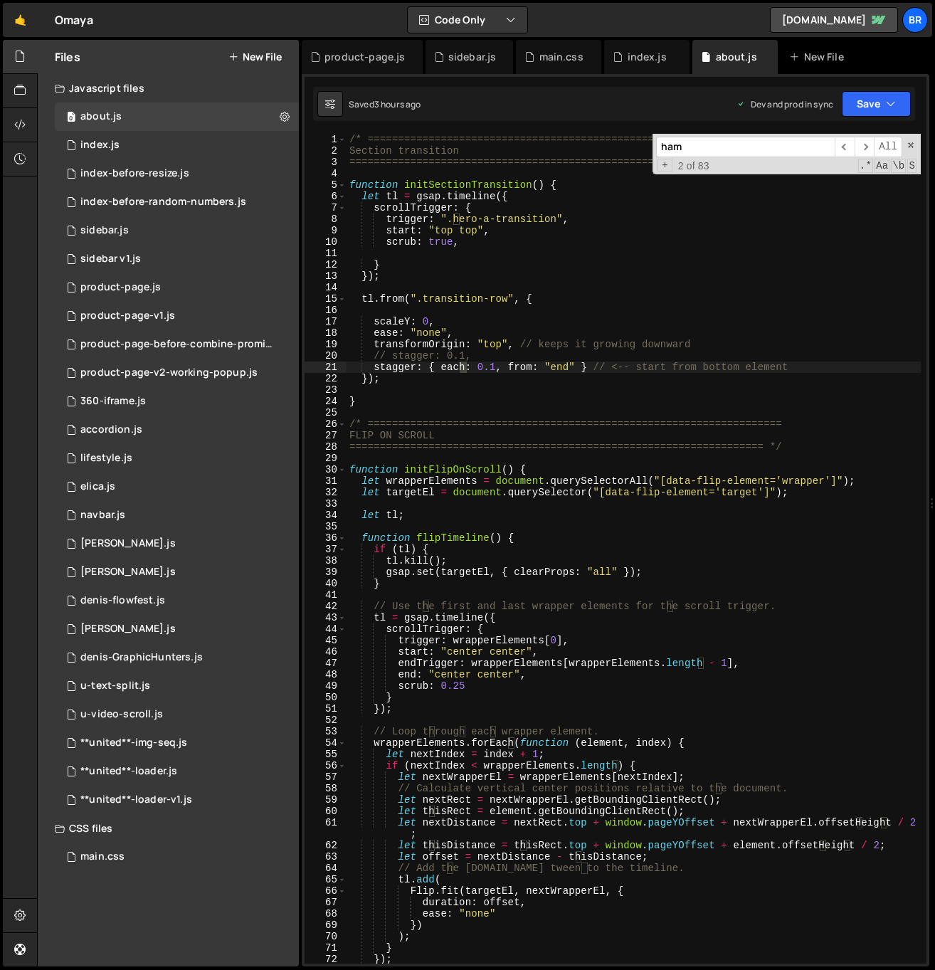
scroll to position [3057, 0]
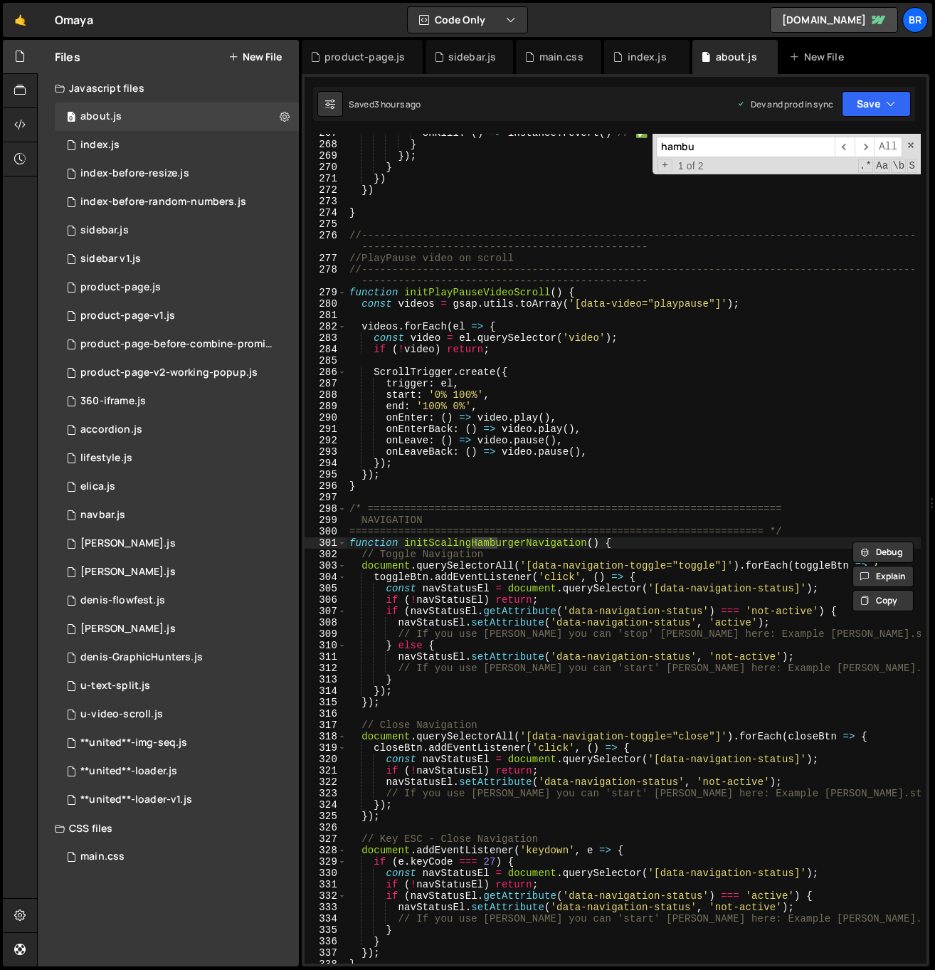
type input "hambur"
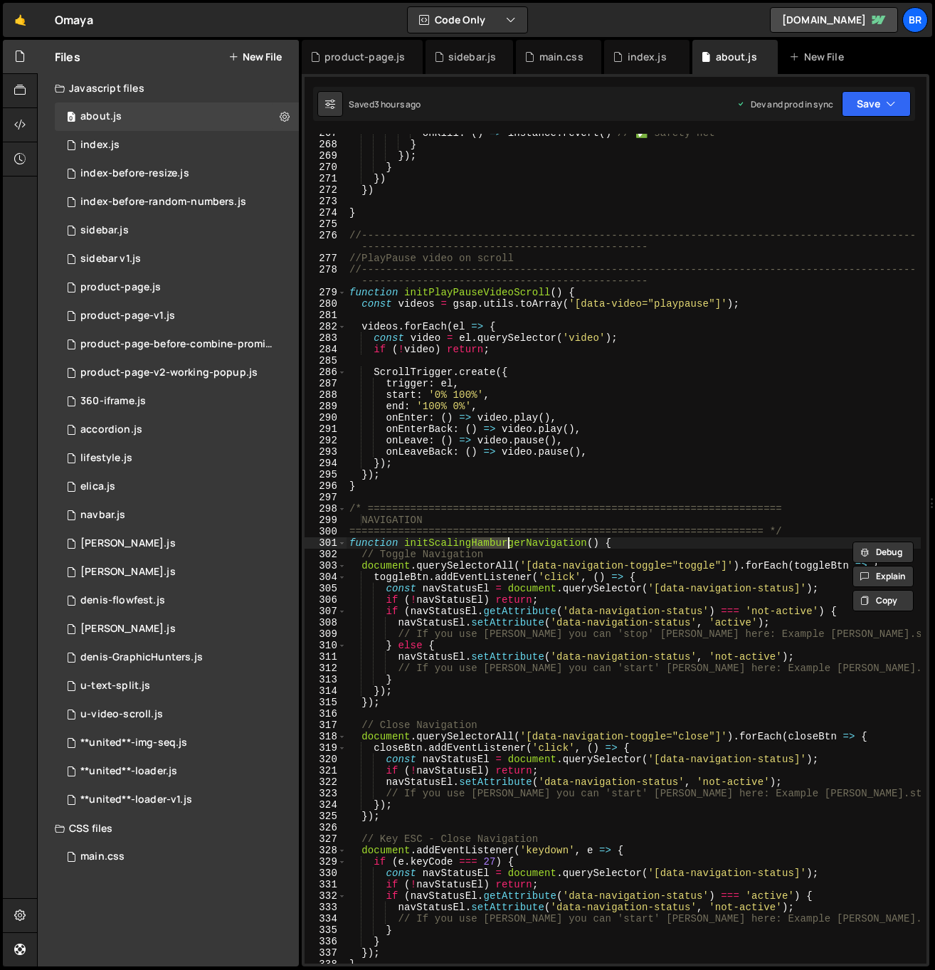
click at [674, 440] on div "onKill : ( ) => instance . revert ( ) // ✅ safety net } }) ; } }) }) } //------…" at bounding box center [633, 553] width 574 height 852
type textarea "onLeave: () => video.pause(),"
